Goal: Task Accomplishment & Management: Use online tool/utility

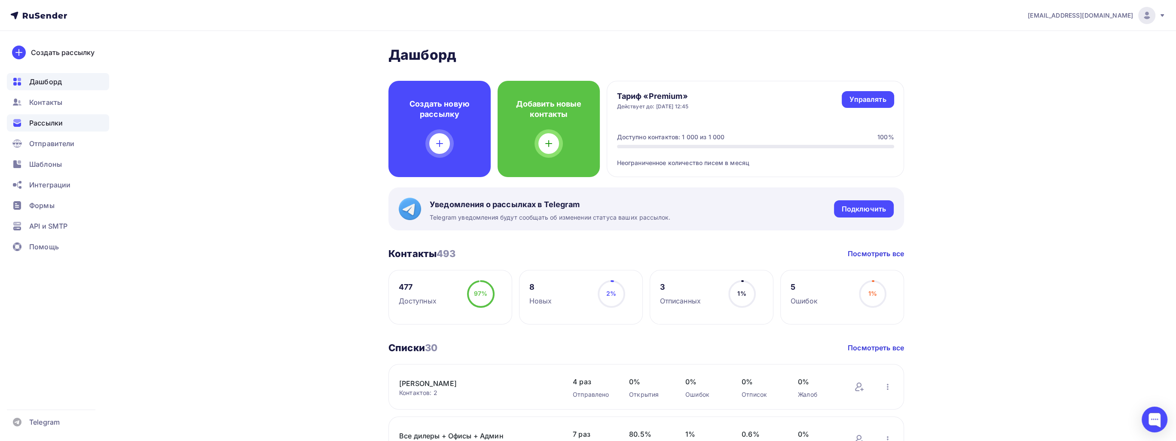
click at [61, 118] on span "Рассылки" at bounding box center [46, 123] width 34 height 10
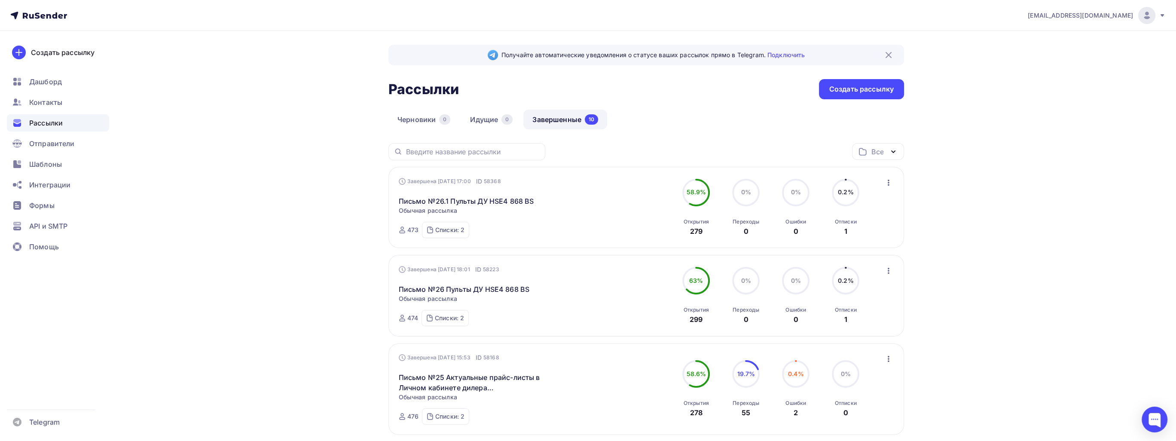
click at [890, 179] on icon "button" at bounding box center [888, 182] width 10 height 10
click at [881, 236] on div "Копировать в новую" at bounding box center [849, 239] width 88 height 10
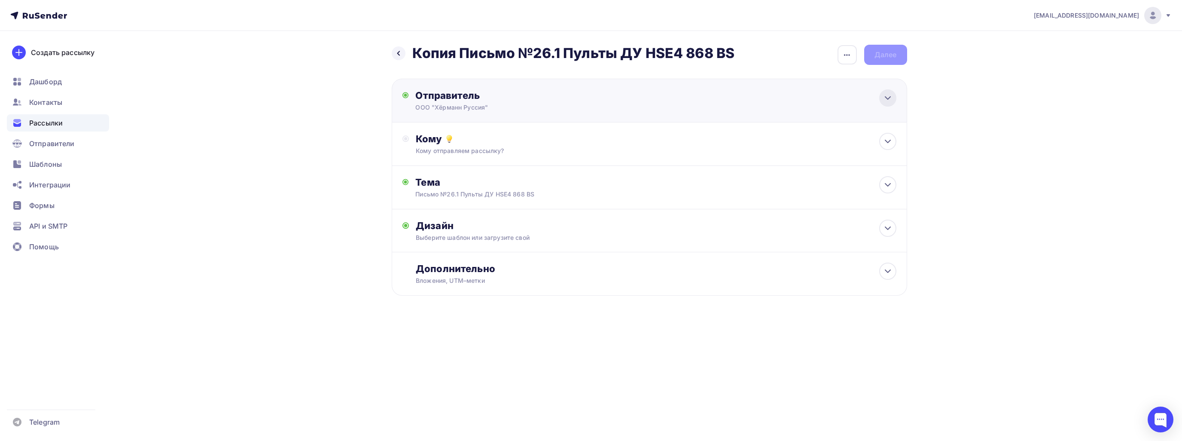
click at [887, 94] on icon at bounding box center [888, 98] width 10 height 10
type input "ООО "Хёрманн Руссия""
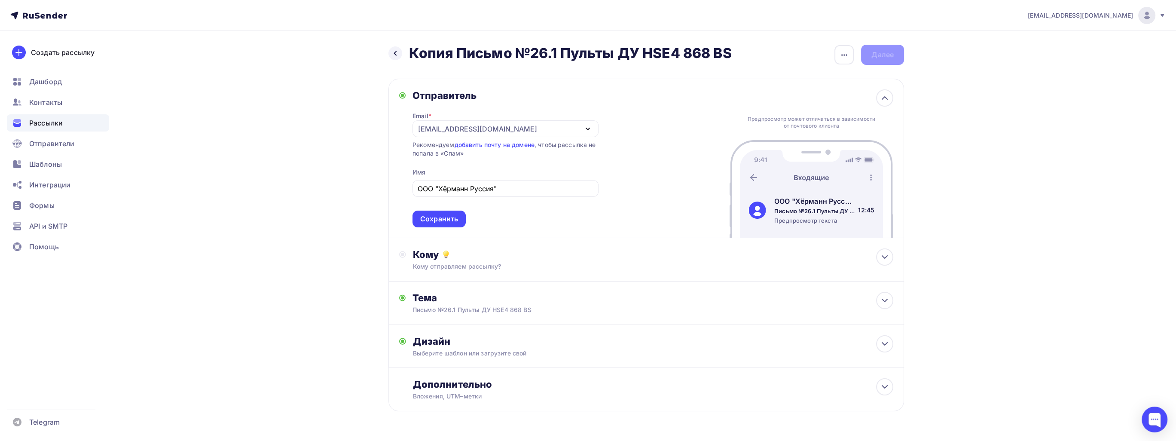
click at [980, 254] on div "[EMAIL_ADDRESS][DOMAIN_NAME] Аккаунт Тарифы Выйти Создать рассылку [GEOGRAPHIC_…" at bounding box center [588, 233] width 1176 height 467
click at [888, 255] on icon at bounding box center [884, 257] width 10 height 10
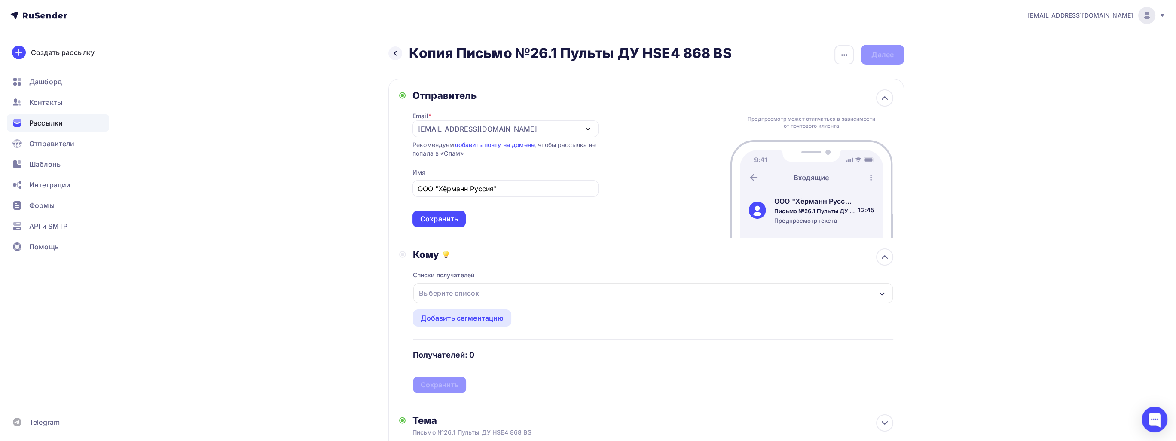
click at [578, 291] on div "Выберите список" at bounding box center [652, 293] width 479 height 20
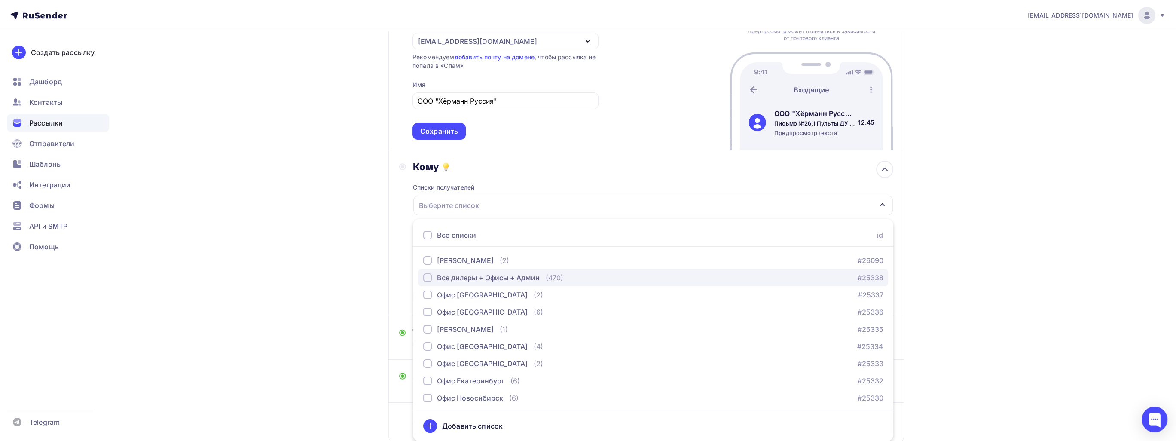
click at [540, 269] on button "Все дилеры + Офисы + Админ (470) #25338" at bounding box center [653, 277] width 470 height 17
click at [540, 260] on div "[PERSON_NAME] (2) #26090" at bounding box center [653, 260] width 460 height 10
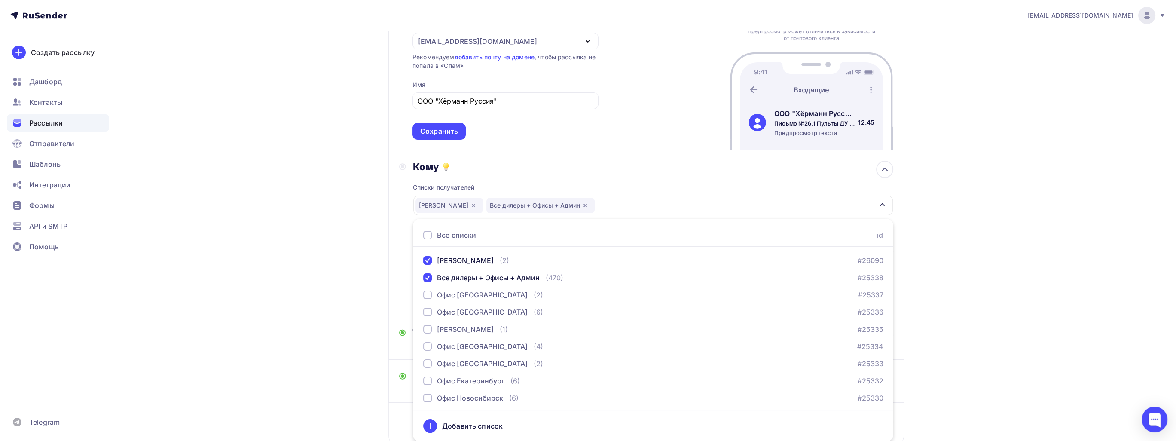
click at [1026, 312] on div "[EMAIL_ADDRESS][DOMAIN_NAME] Аккаунт Тарифы Выйти Создать рассылку [GEOGRAPHIC_…" at bounding box center [588, 206] width 1176 height 589
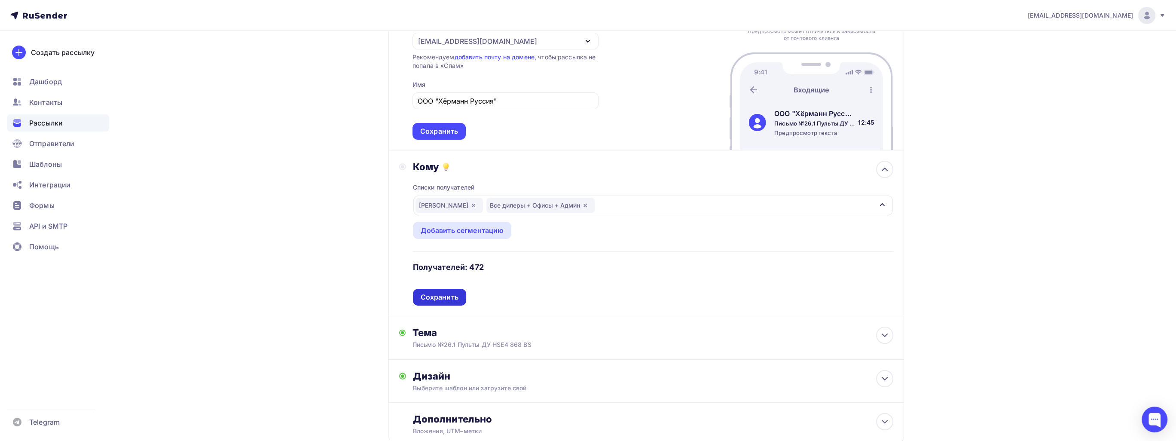
click at [458, 291] on div "Сохранить" at bounding box center [439, 297] width 53 height 17
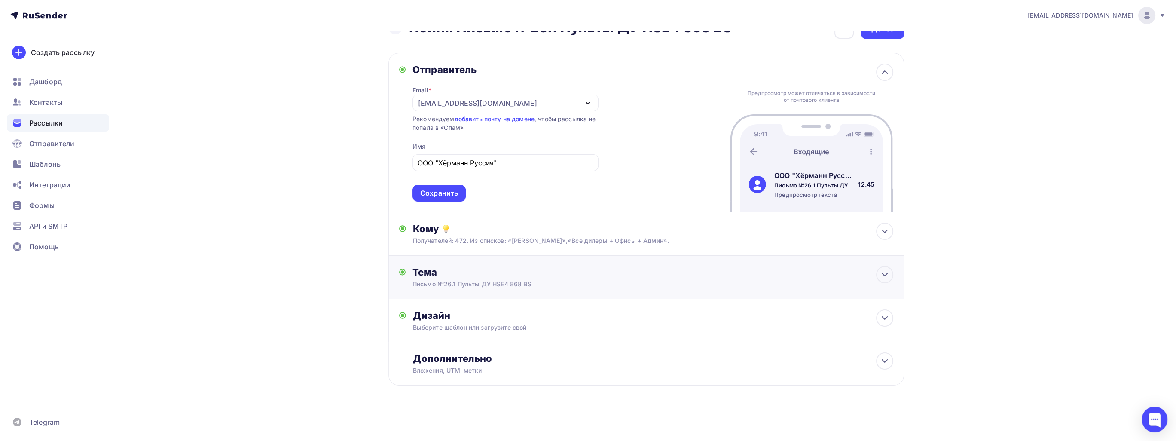
scroll to position [25, 0]
click at [880, 275] on icon at bounding box center [884, 275] width 10 height 10
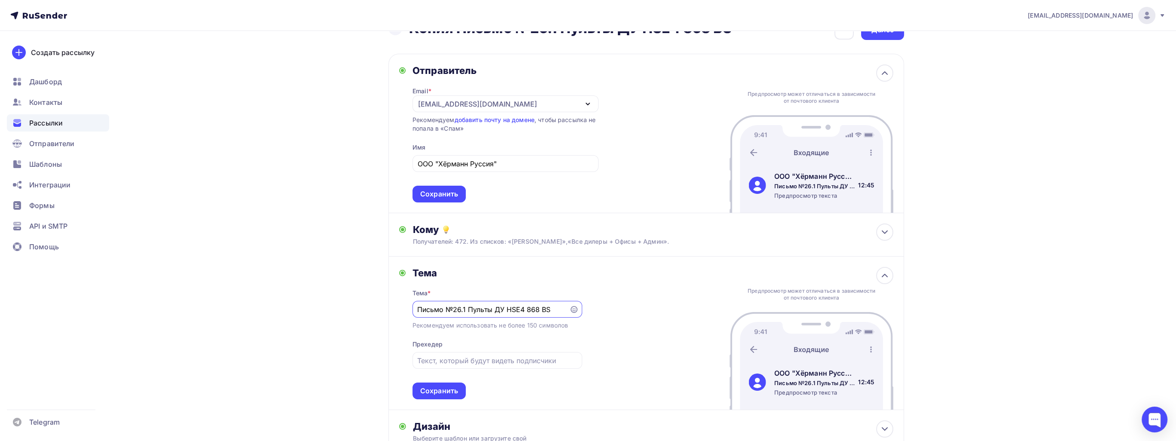
scroll to position [0, 0]
click at [199, 298] on div "[EMAIL_ADDRESS][DOMAIN_NAME] Аккаунт Тарифы Выйти Создать рассылку [GEOGRAPHIC_…" at bounding box center [588, 263] width 1176 height 577
drag, startPoint x: 556, startPoint y: 310, endPoint x: 468, endPoint y: 312, distance: 87.7
click at [468, 312] on input "Письмо №26.1 Пульты ДУ HSE4 868 BS" at bounding box center [490, 310] width 147 height 10
paste input "аталог товаров в Личном кабинете [PERSON_NAME]"
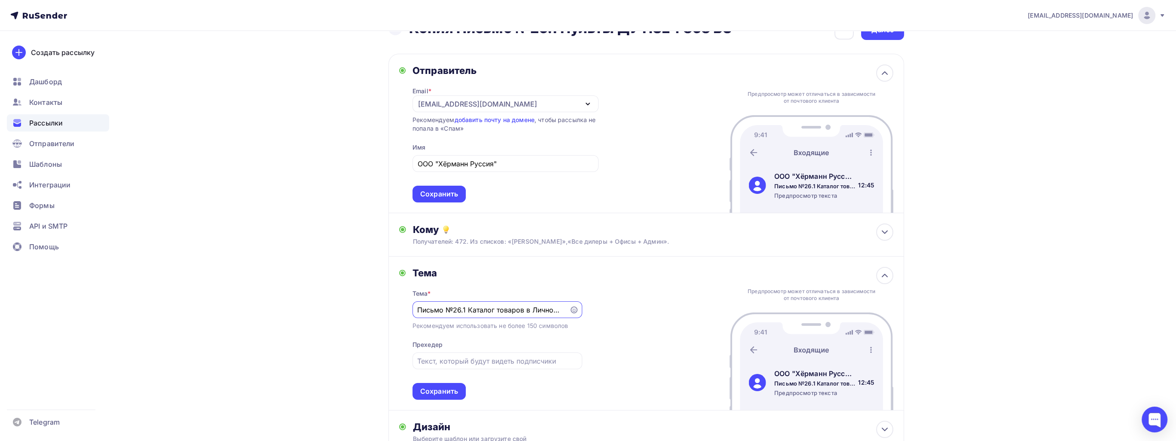
drag, startPoint x: 466, startPoint y: 310, endPoint x: 455, endPoint y: 309, distance: 10.8
click at [455, 309] on input "Письмо №26.1 Каталог товаров в Личном кабинете дилера [PERSON_NAME]" at bounding box center [490, 310] width 147 height 10
click at [486, 310] on input "Письмо №27 Каталог товаров в Личном кабинете [PERSON_NAME]" at bounding box center [490, 310] width 147 height 10
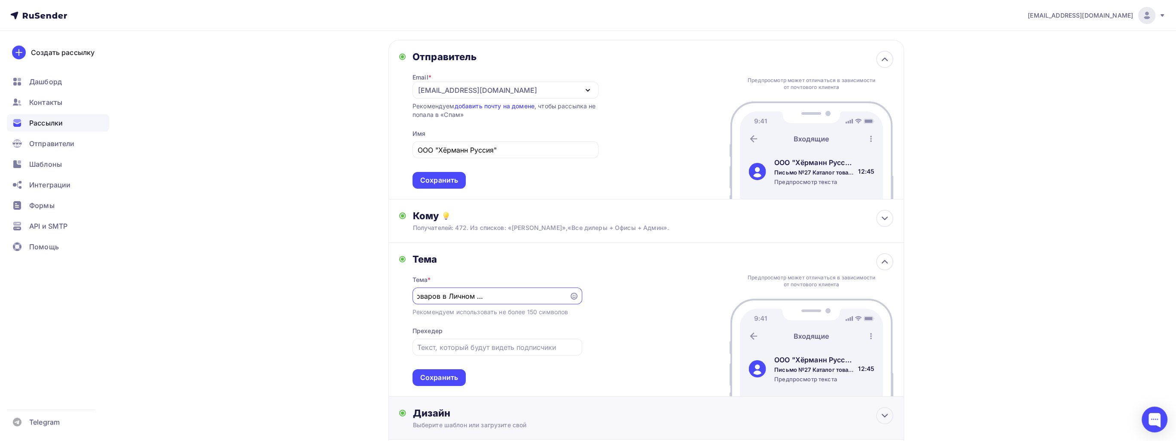
scroll to position [111, 0]
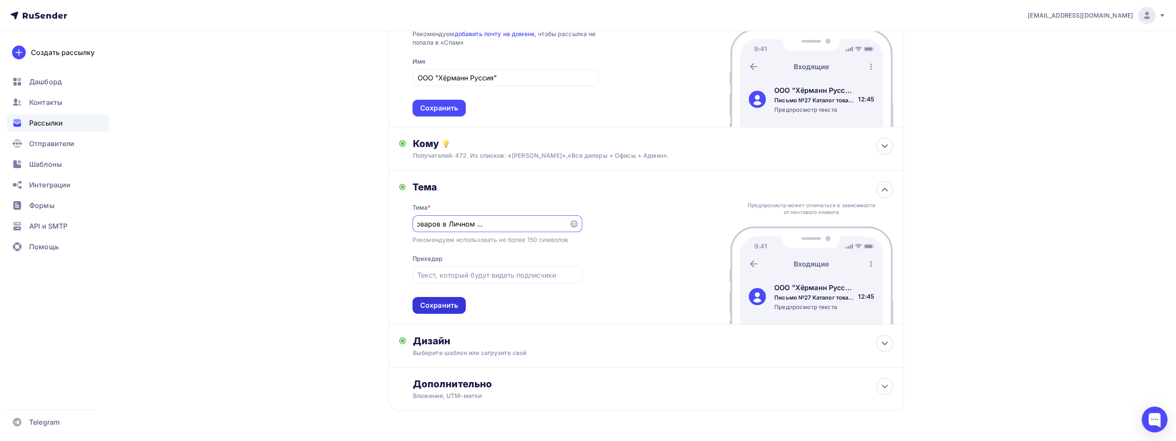
type input "Письмо №27 Каталог товаров в Личном кабинете [PERSON_NAME]"
click at [457, 302] on div "Сохранить" at bounding box center [439, 305] width 38 height 10
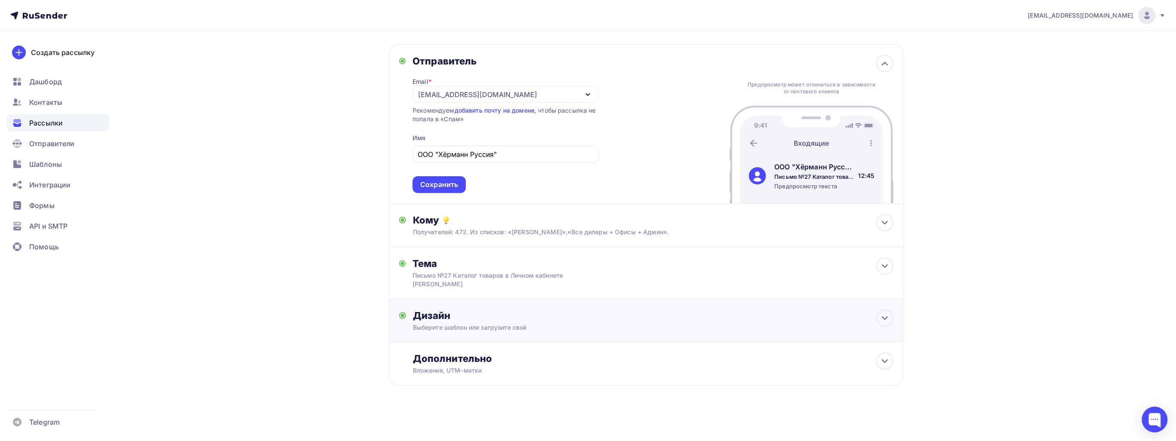
scroll to position [34, 0]
click at [637, 314] on div "Дизайн" at bounding box center [653, 316] width 480 height 12
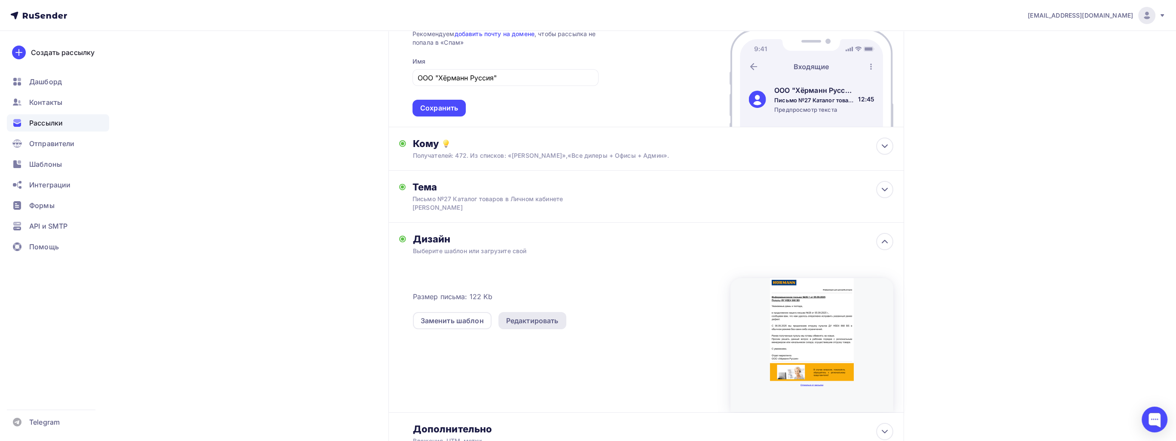
click at [540, 324] on div "Редактировать" at bounding box center [532, 320] width 52 height 10
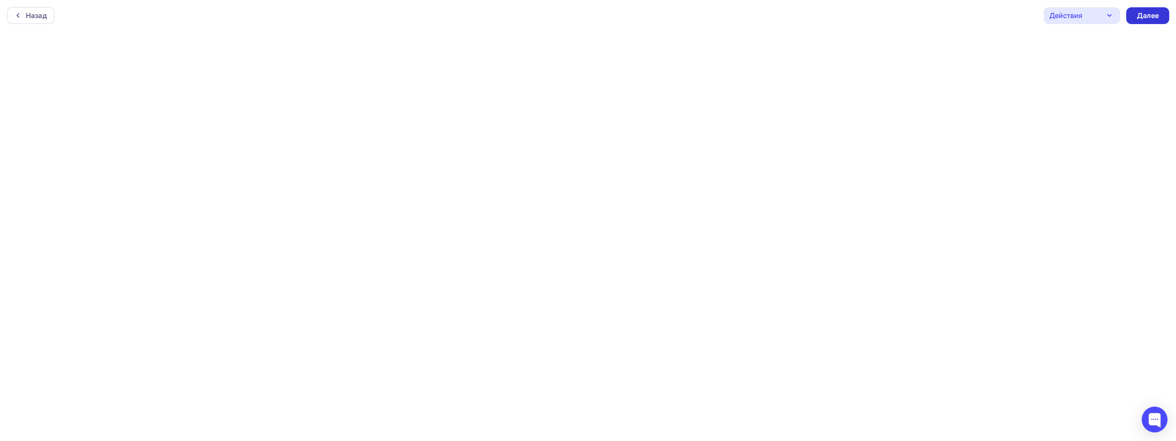
click at [1142, 18] on div "Далее" at bounding box center [1147, 16] width 22 height 10
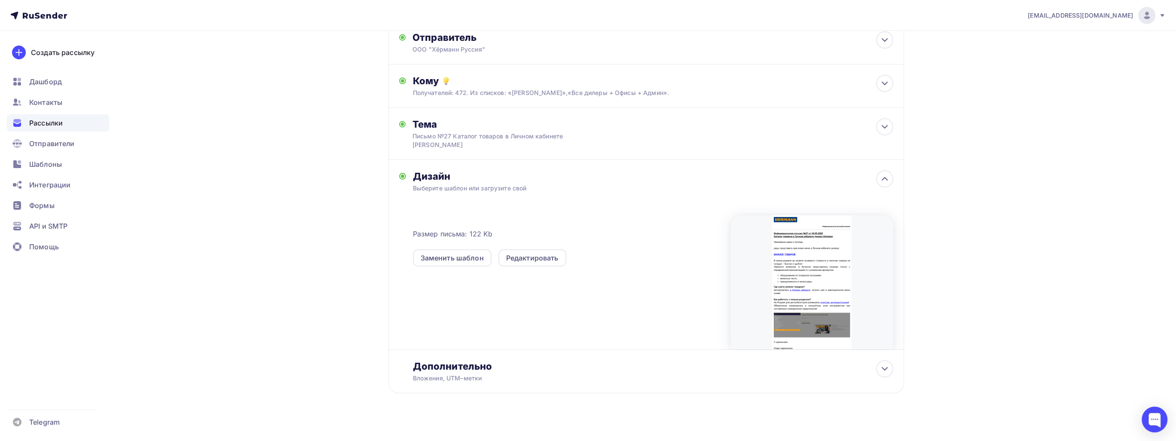
scroll to position [65, 0]
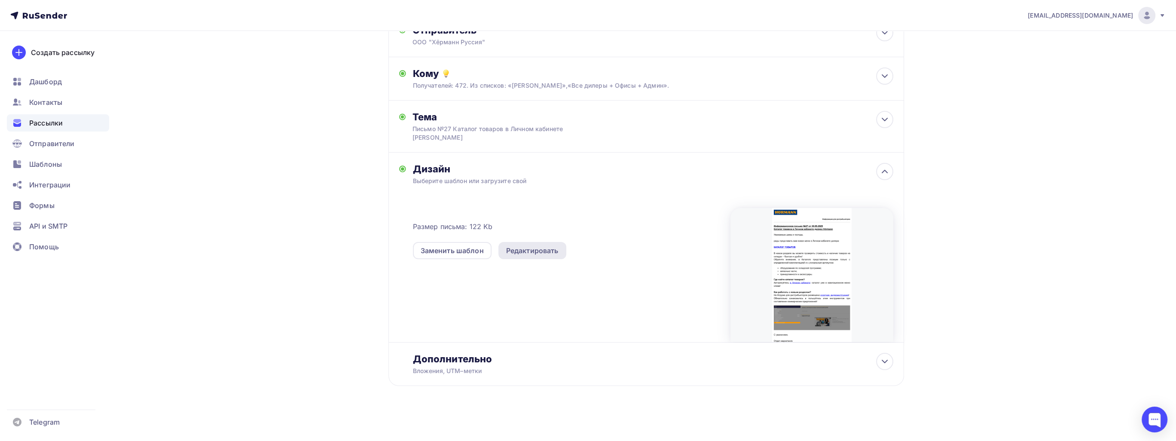
click at [540, 249] on div "Редактировать" at bounding box center [532, 250] width 52 height 10
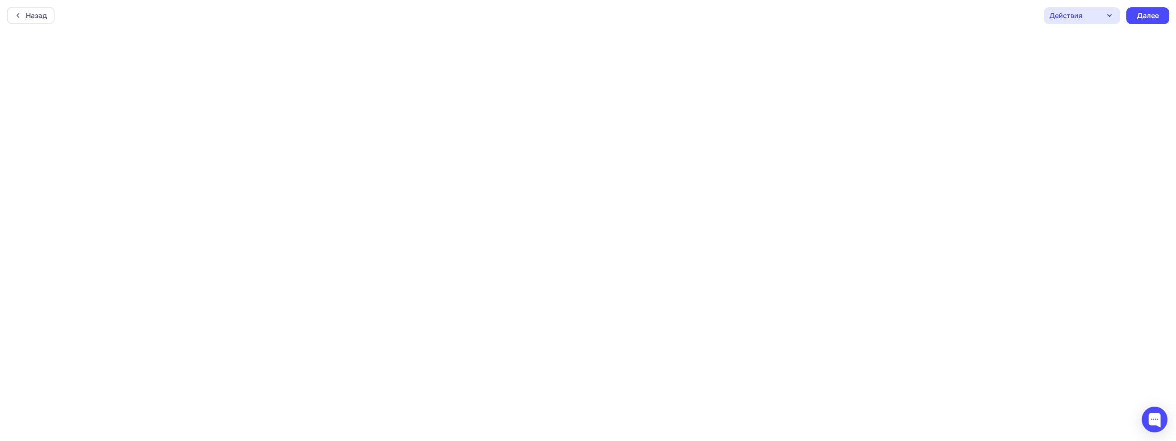
click at [1079, 22] on div "Действия" at bounding box center [1082, 15] width 76 height 17
click at [1081, 47] on link "Отправить тестовое письмо" at bounding box center [1108, 40] width 125 height 17
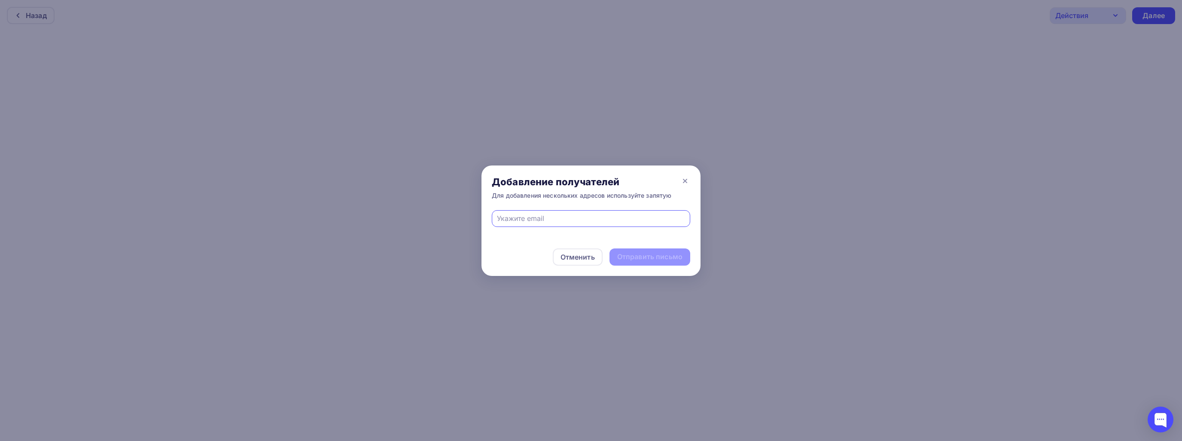
click at [595, 221] on input "text" at bounding box center [591, 218] width 189 height 10
type input "[EMAIL_ADDRESS][DOMAIN_NAME]"
click at [656, 261] on div "Отправить письмо" at bounding box center [649, 257] width 65 height 10
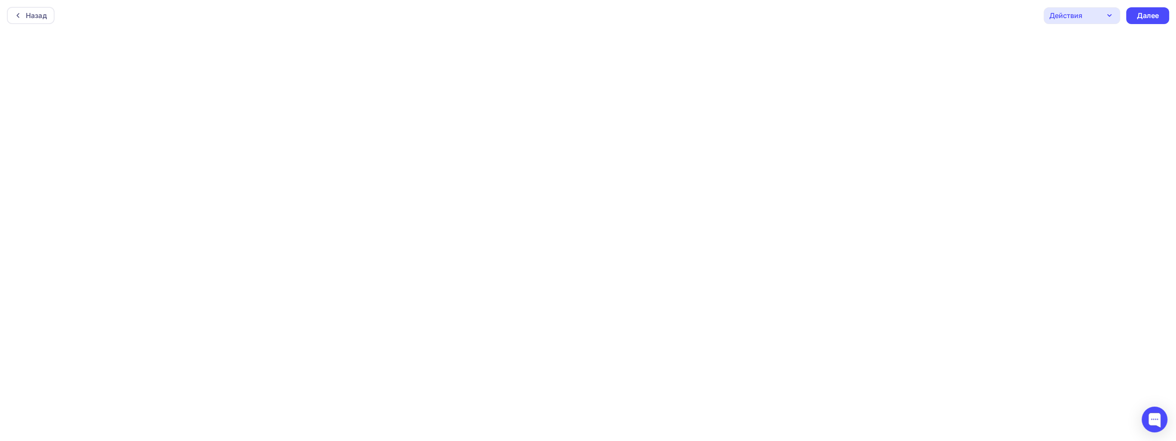
click at [1106, 15] on icon "button" at bounding box center [1109, 15] width 10 height 10
click at [1098, 38] on div "Отправить тестовое письмо" at bounding box center [1117, 41] width 99 height 10
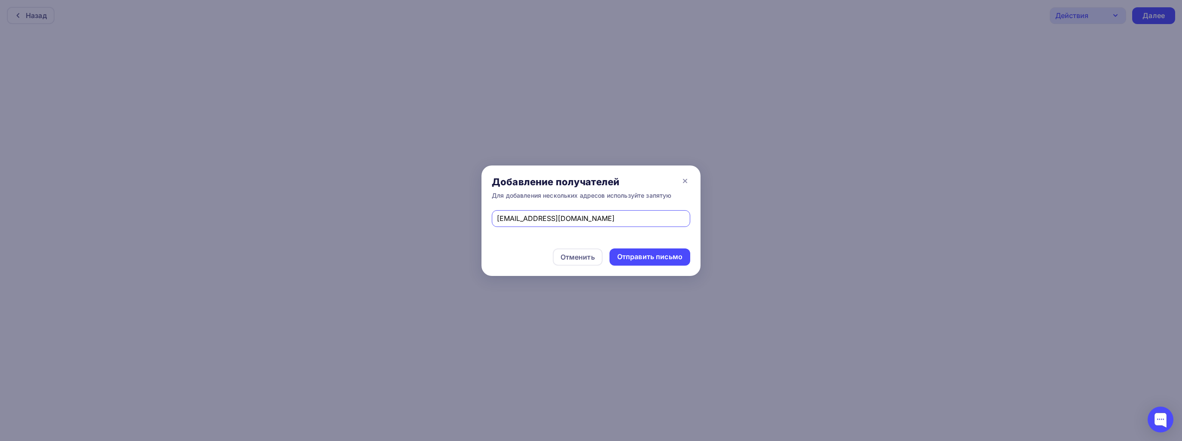
drag, startPoint x: 604, startPoint y: 215, endPoint x: 480, endPoint y: 215, distance: 124.2
click at [480, 215] on div "Добавление получателей Для добавления нескольких адресов используйте запятую [E…" at bounding box center [591, 220] width 1182 height 441
type input "[EMAIL_ADDRESS][DOMAIN_NAME]"
click at [670, 259] on div "Отправить письмо" at bounding box center [649, 257] width 65 height 10
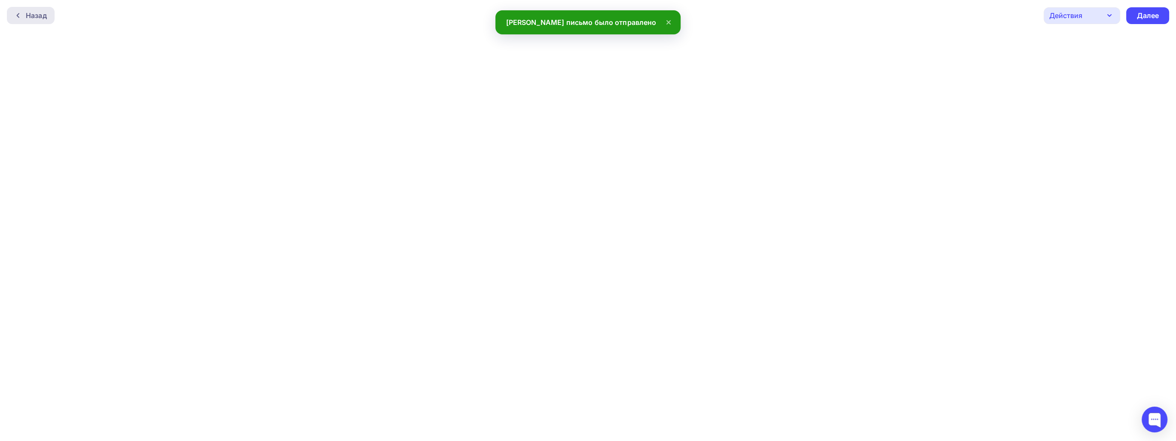
click at [37, 21] on div "Назад" at bounding box center [31, 15] width 48 height 17
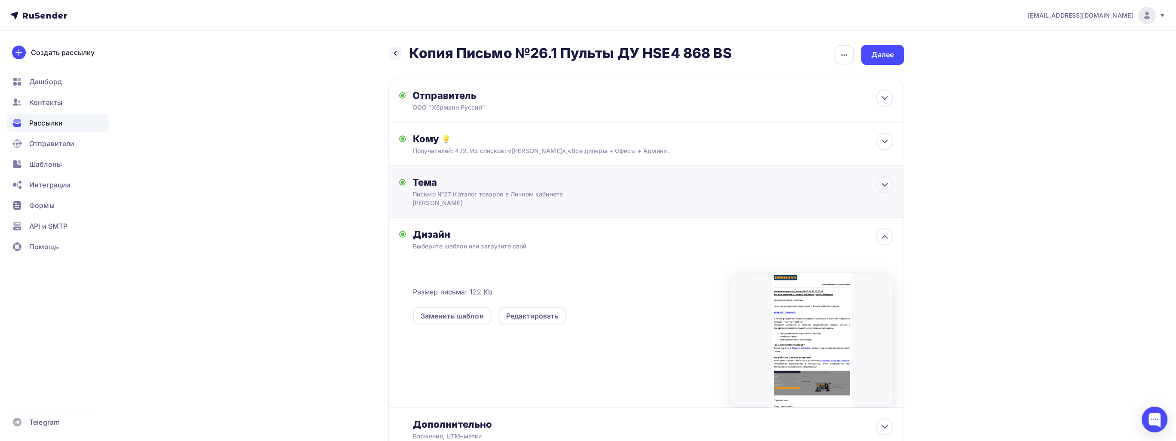
click at [461, 202] on div "Письмо №27 Каталог товаров в Личном кабинете [PERSON_NAME]" at bounding box center [488, 198] width 153 height 17
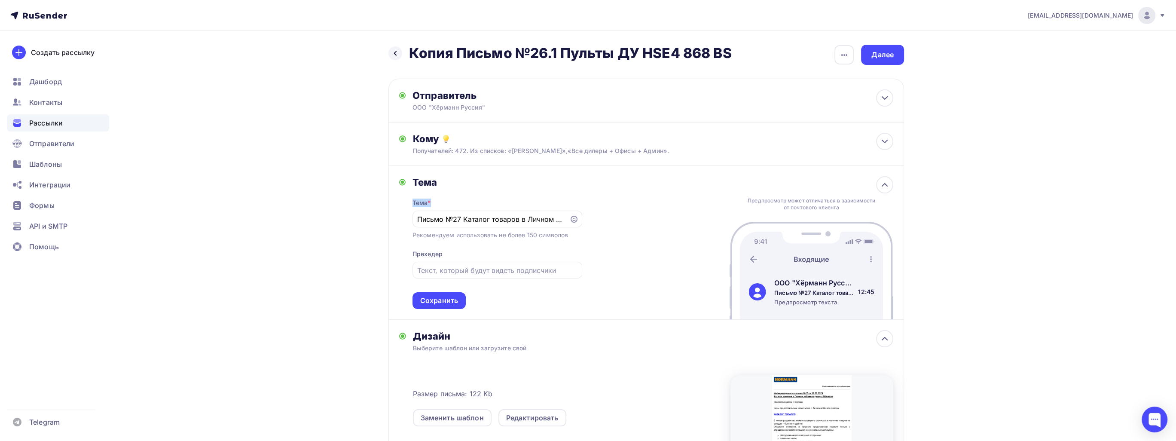
drag, startPoint x: 564, startPoint y: 218, endPoint x: 404, endPoint y: 208, distance: 160.1
click at [404, 208] on div "Тема Тема * Письмо №27 Каталог товаров в Личном кабинете дилера [PERSON_NAME] Р…" at bounding box center [490, 242] width 183 height 133
click at [421, 218] on input "Письмо №27 Каталог товаров в Личном кабинете [PERSON_NAME]" at bounding box center [490, 219] width 147 height 10
drag, startPoint x: 418, startPoint y: 218, endPoint x: 787, endPoint y: 237, distance: 369.5
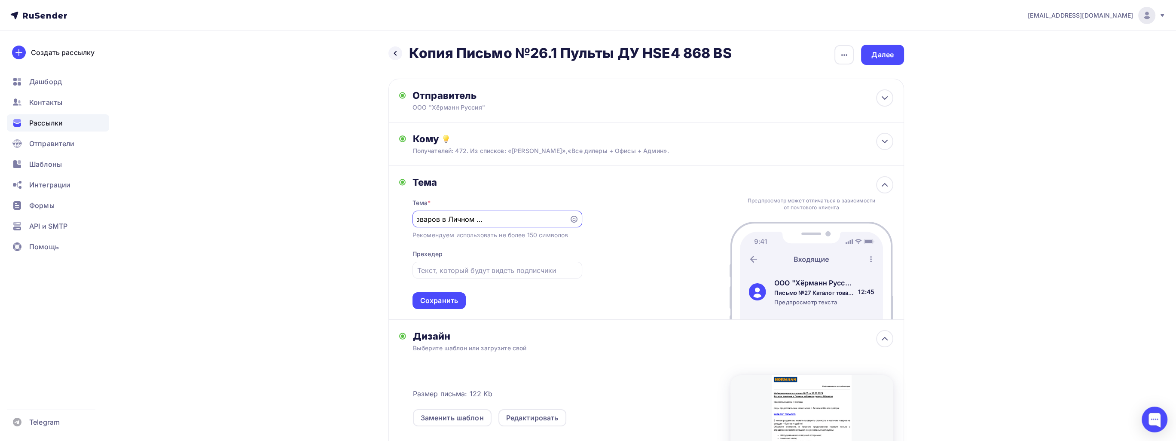
click at [787, 237] on div "Тема Тема * Письмо №27 Каталог товаров в Личном кабинете дилера [PERSON_NAME] Р…" at bounding box center [646, 243] width 516 height 154
click at [659, 56] on h2 "Копия Письмо №26.1 Пульты ДУ HSE4 868 BS" at bounding box center [570, 53] width 323 height 17
click at [840, 57] on icon "button" at bounding box center [844, 55] width 10 height 10
click at [818, 99] on div "Переименовать рассылку" at bounding box center [798, 98] width 107 height 10
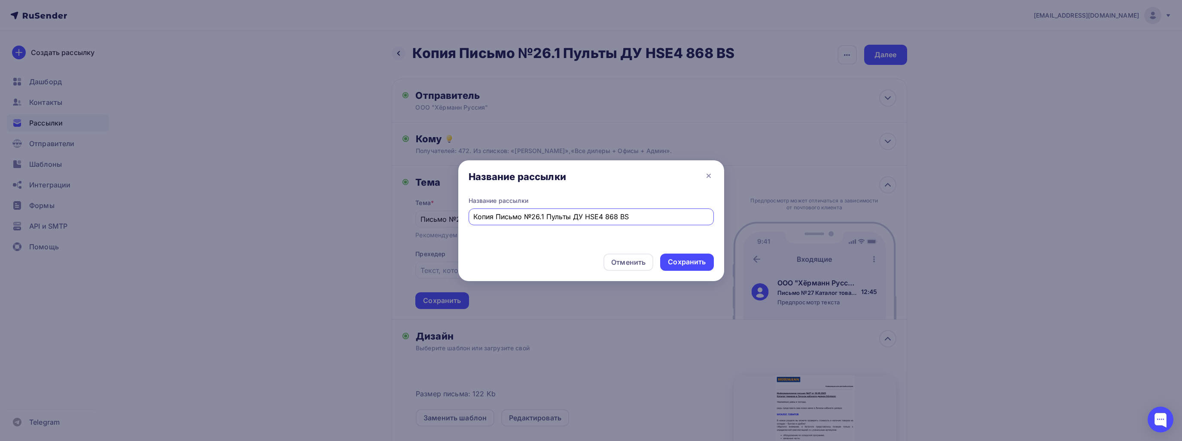
click at [624, 217] on input "Копия Письмо №26.1 Пульты ДУ HSE4 868 BS" at bounding box center [590, 216] width 235 height 10
drag, startPoint x: 627, startPoint y: 217, endPoint x: 472, endPoint y: 208, distance: 155.3
click at [472, 208] on div "Копия Письмо №26.1 Пульты ДУ HSE4 868 BS" at bounding box center [591, 216] width 245 height 17
paste input "исьмо №27 Каталог товаров в Личном кабинете [PERSON_NAME]"
type input "Письмо №27 Каталог товаров в Личном кабинете [PERSON_NAME]"
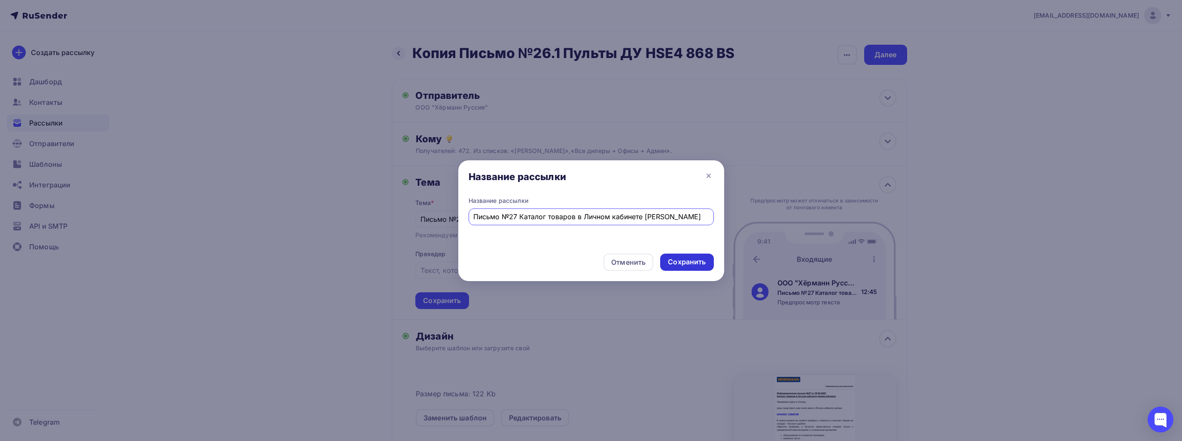
click at [684, 260] on div "Сохранить" at bounding box center [687, 262] width 38 height 10
